Goal: Task Accomplishment & Management: Complete application form

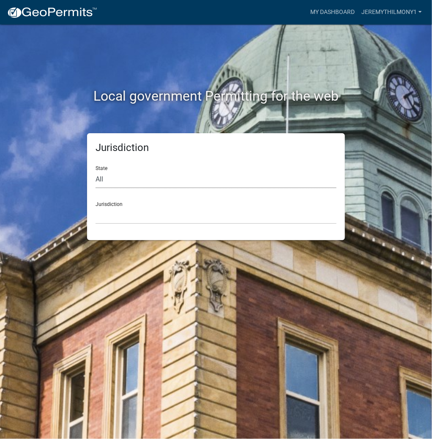
click at [215, 177] on select "All [US_STATE] [US_STATE] [US_STATE] [US_STATE] [US_STATE] [US_STATE] [US_STATE…" at bounding box center [215, 179] width 241 height 17
select select "[US_STATE]"
click at [95, 171] on select "All [US_STATE] [US_STATE] [US_STATE] [US_STATE] [US_STATE] [US_STATE] [US_STATE…" at bounding box center [215, 179] width 241 height 17
click at [172, 217] on select "City of [GEOGRAPHIC_DATA], [US_STATE] City of [GEOGRAPHIC_DATA], [US_STATE] Cit…" at bounding box center [215, 215] width 241 height 17
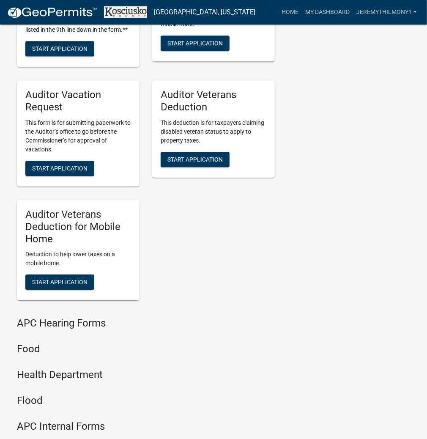
scroll to position [946, 0]
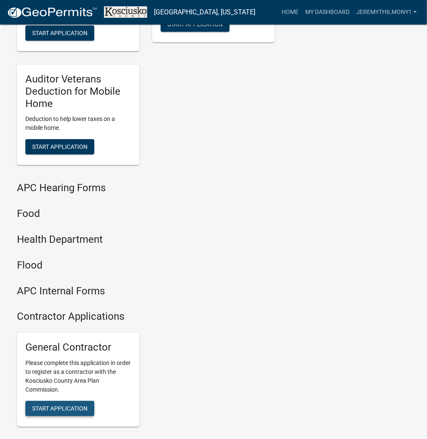
click at [55, 412] on span "Start Application" at bounding box center [59, 408] width 55 height 7
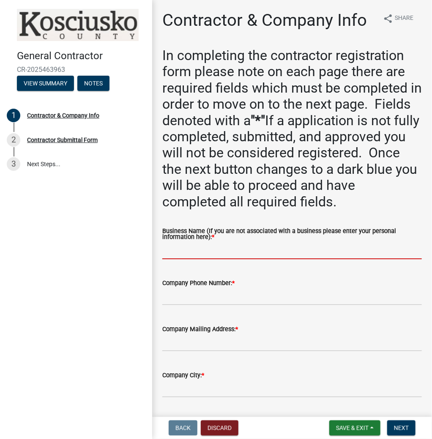
click at [285, 249] on input "Business Name (If you are not associated with a business please enter your pers…" at bounding box center [291, 250] width 259 height 17
type input "ZENITH HOMES INC"
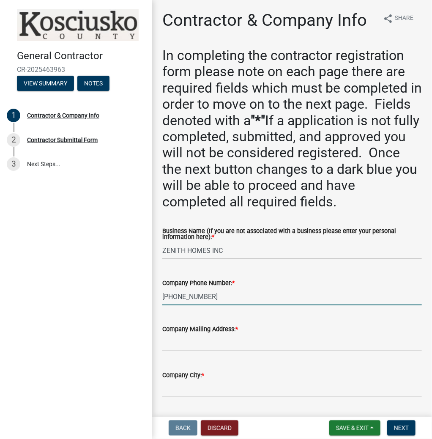
type input "[PHONE_NUMBER]"
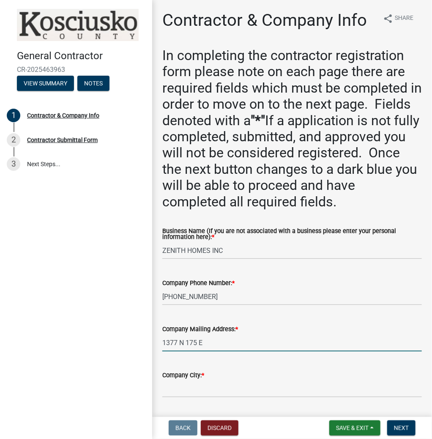
type input "1377 N 175 E"
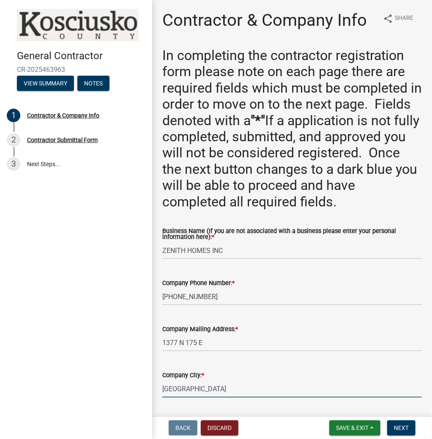
type input "[GEOGRAPHIC_DATA]"
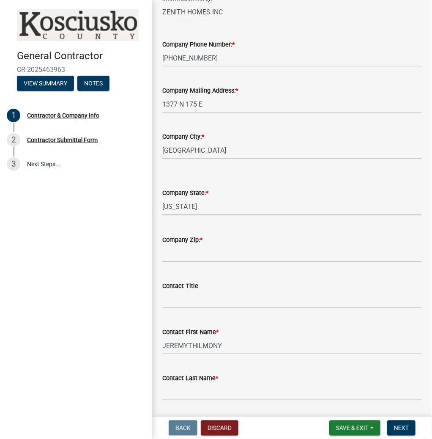
select select "IN"
type input "46582"
click at [233, 345] on input "JEREMYTHILMONY" at bounding box center [291, 345] width 259 height 17
type input "[PERSON_NAME]"
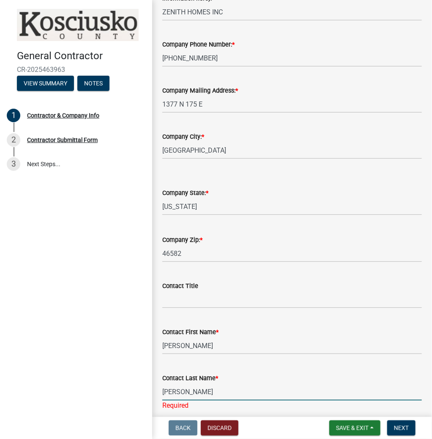
scroll to position [469, 0]
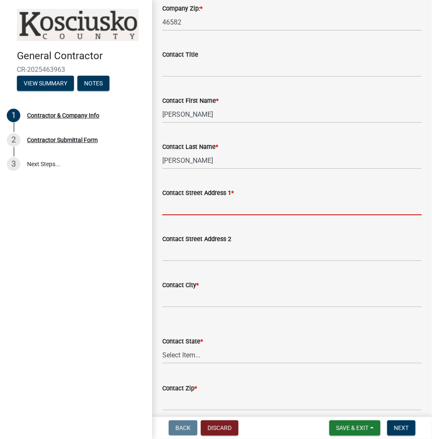
type input "`"
type input "1377 N 175 E"
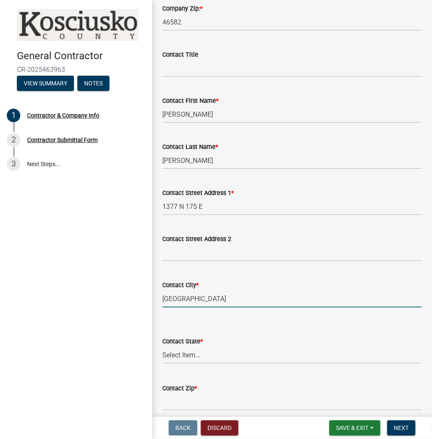
type input "[GEOGRAPHIC_DATA]"
select select "IN"
type input "46582"
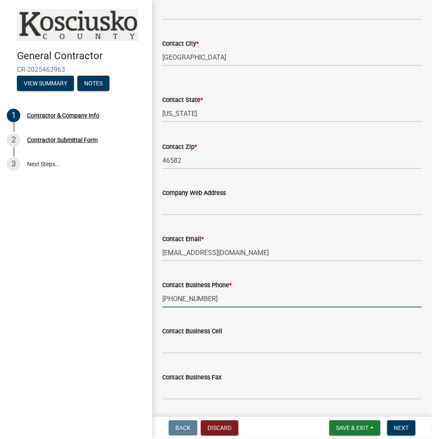
scroll to position [737, 0]
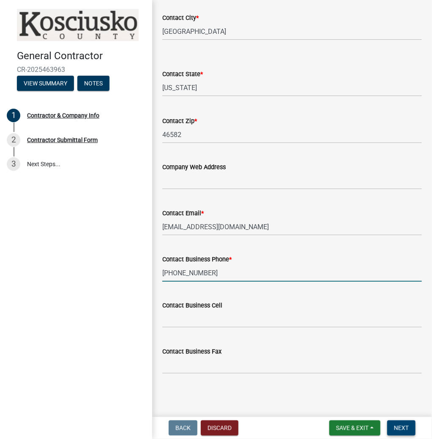
type input "[PHONE_NUMBER]"
click at [397, 428] on span "Next" at bounding box center [401, 427] width 15 height 7
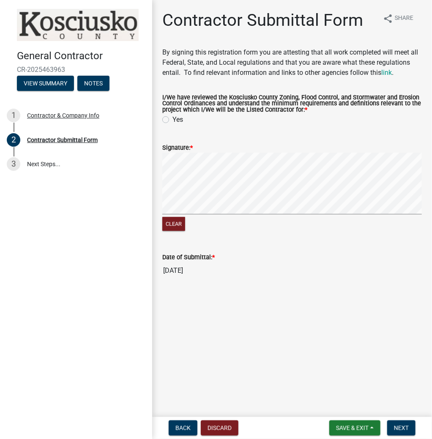
click at [172, 117] on label "Yes" at bounding box center [177, 119] width 11 height 10
click at [172, 117] on input "Yes" at bounding box center [174, 116] width 5 height 5
radio input "true"
click at [395, 424] on span "Next" at bounding box center [401, 427] width 15 height 7
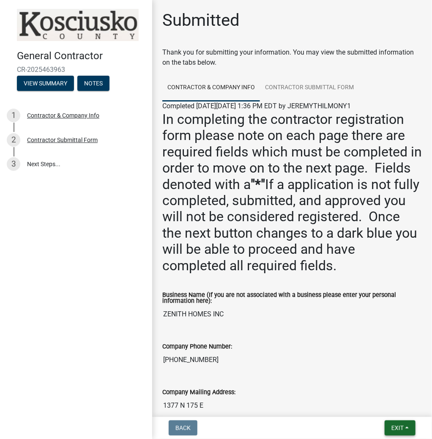
click at [398, 427] on span "Exit" at bounding box center [397, 427] width 12 height 7
click at [382, 406] on button "Save & Exit" at bounding box center [382, 405] width 68 height 20
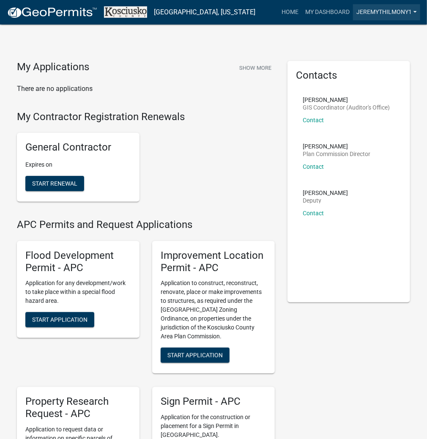
click at [379, 14] on link "JEREMYTHILMONY1" at bounding box center [386, 12] width 67 height 16
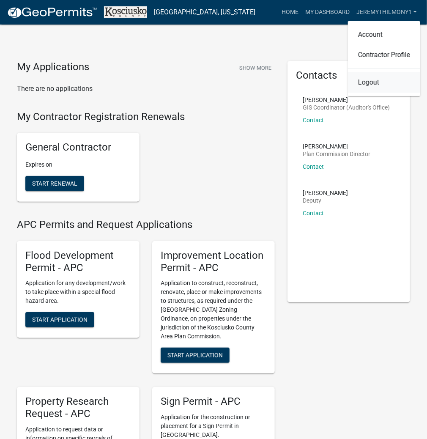
click at [370, 85] on link "Logout" at bounding box center [384, 82] width 72 height 20
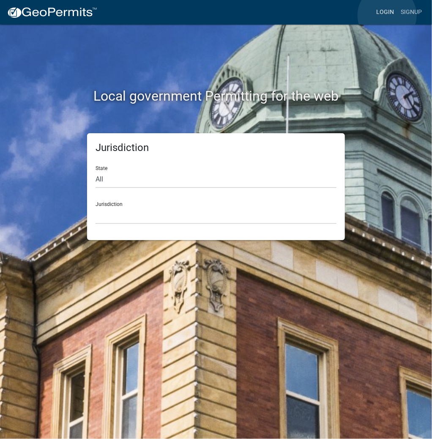
click at [387, 15] on link "Login" at bounding box center [385, 12] width 25 height 16
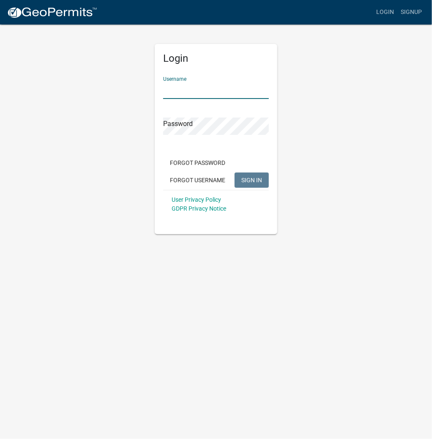
click at [214, 87] on input "Username" at bounding box center [216, 90] width 106 height 17
type input "kosplanning"
click at [248, 178] on span "SIGN IN" at bounding box center [251, 179] width 21 height 7
click at [234, 172] on button "SIGN IN" at bounding box center [251, 179] width 34 height 15
